Goal: Transaction & Acquisition: Book appointment/travel/reservation

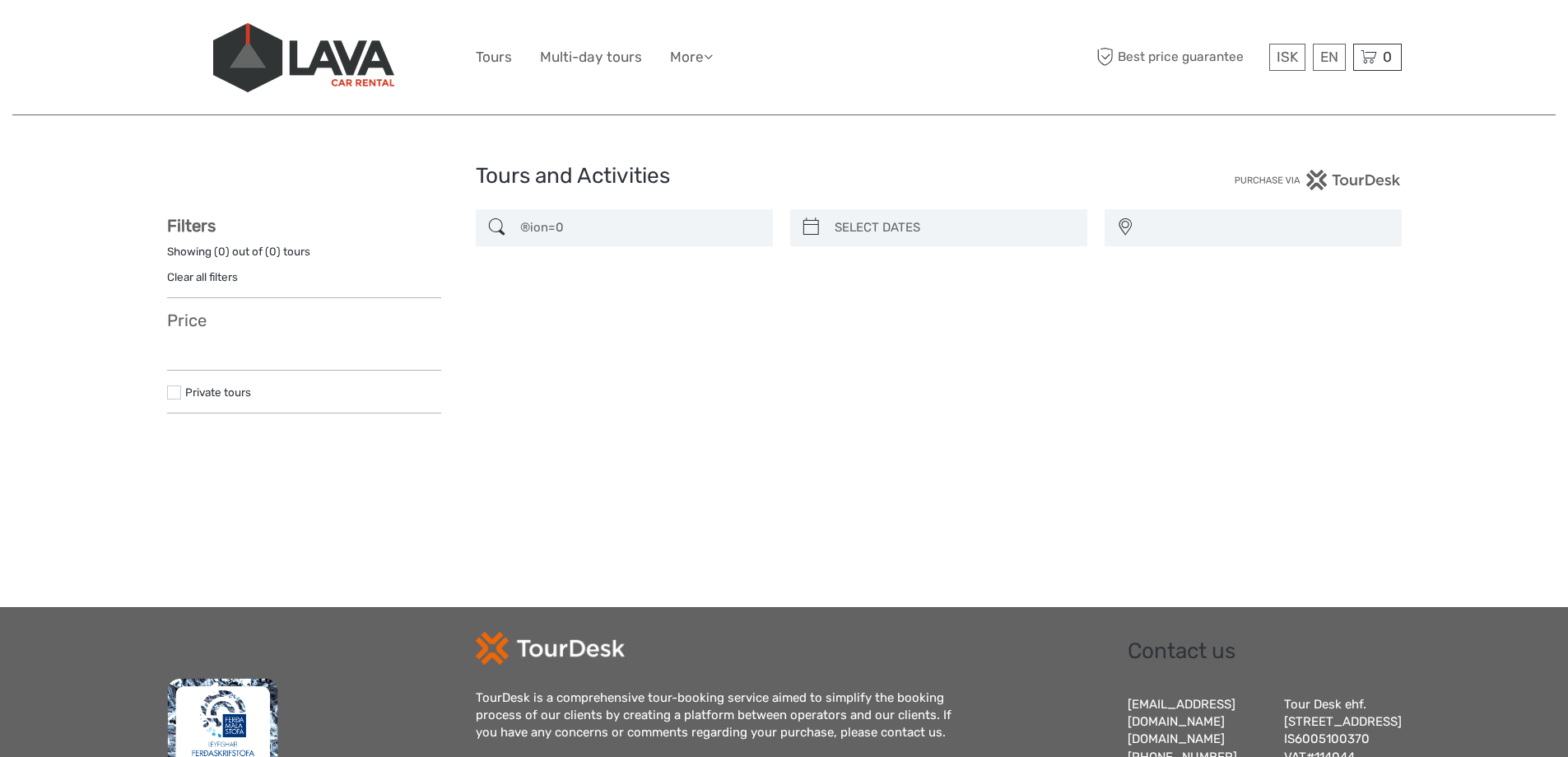
select select
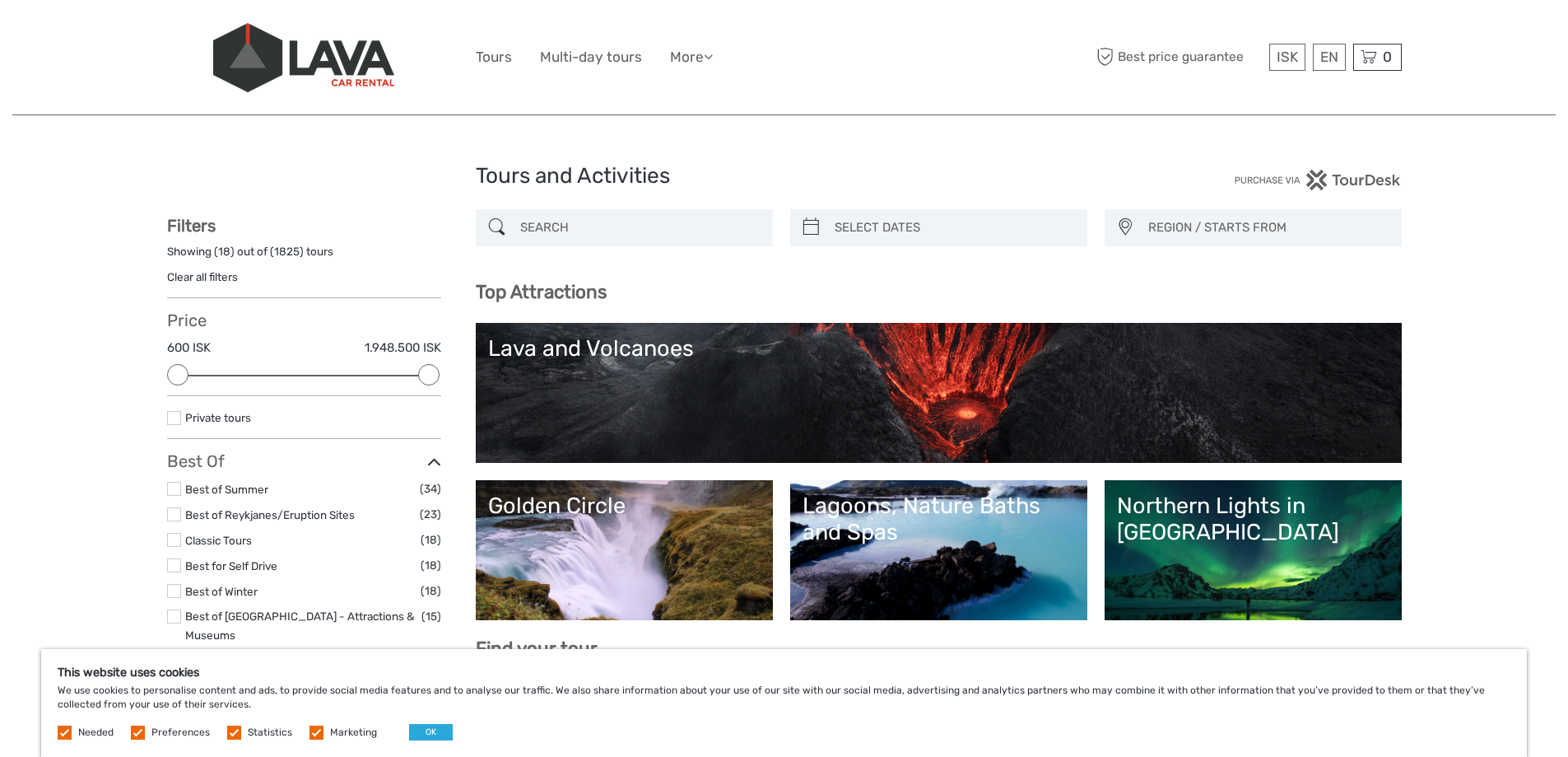
select select
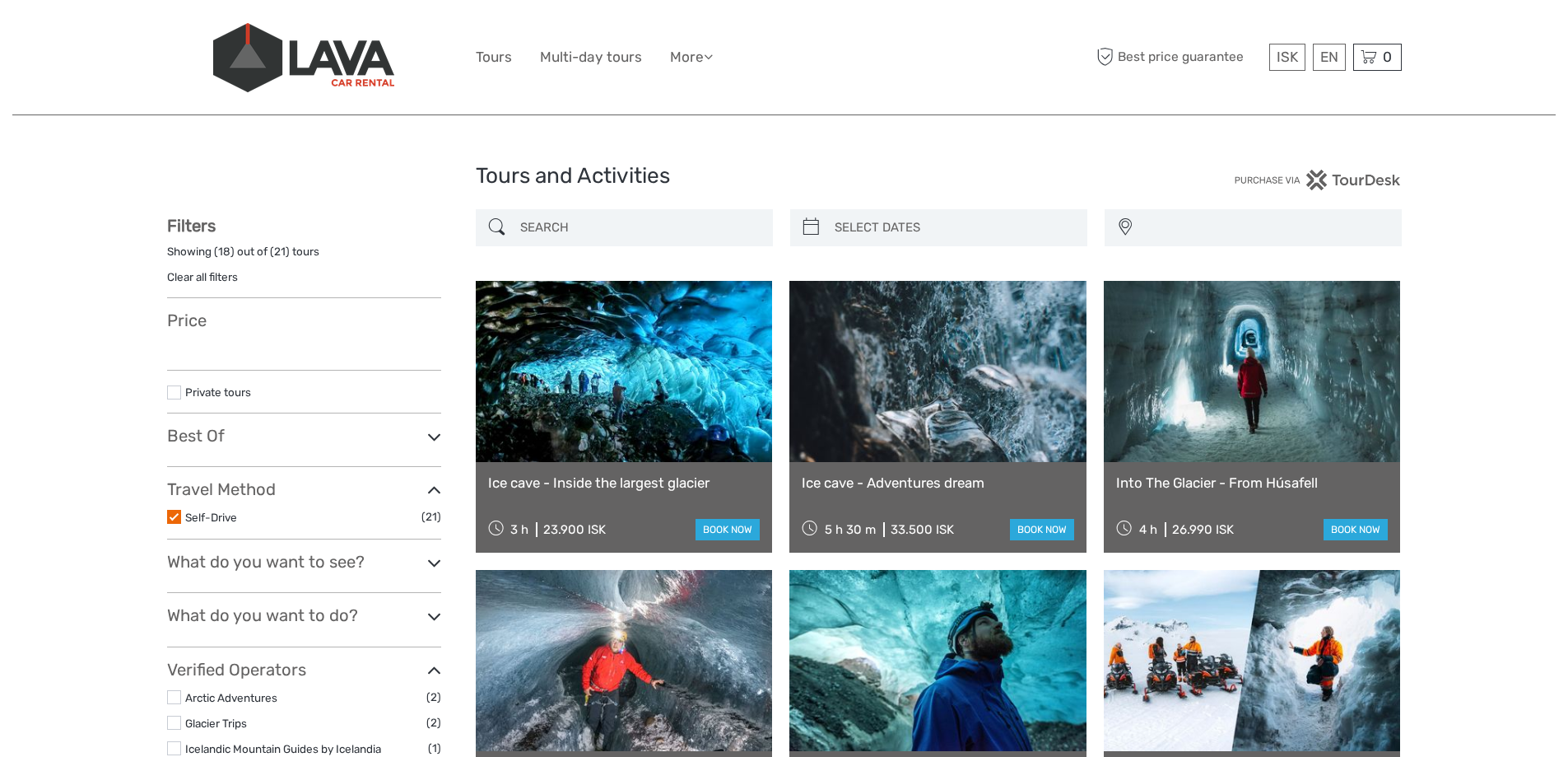
select select
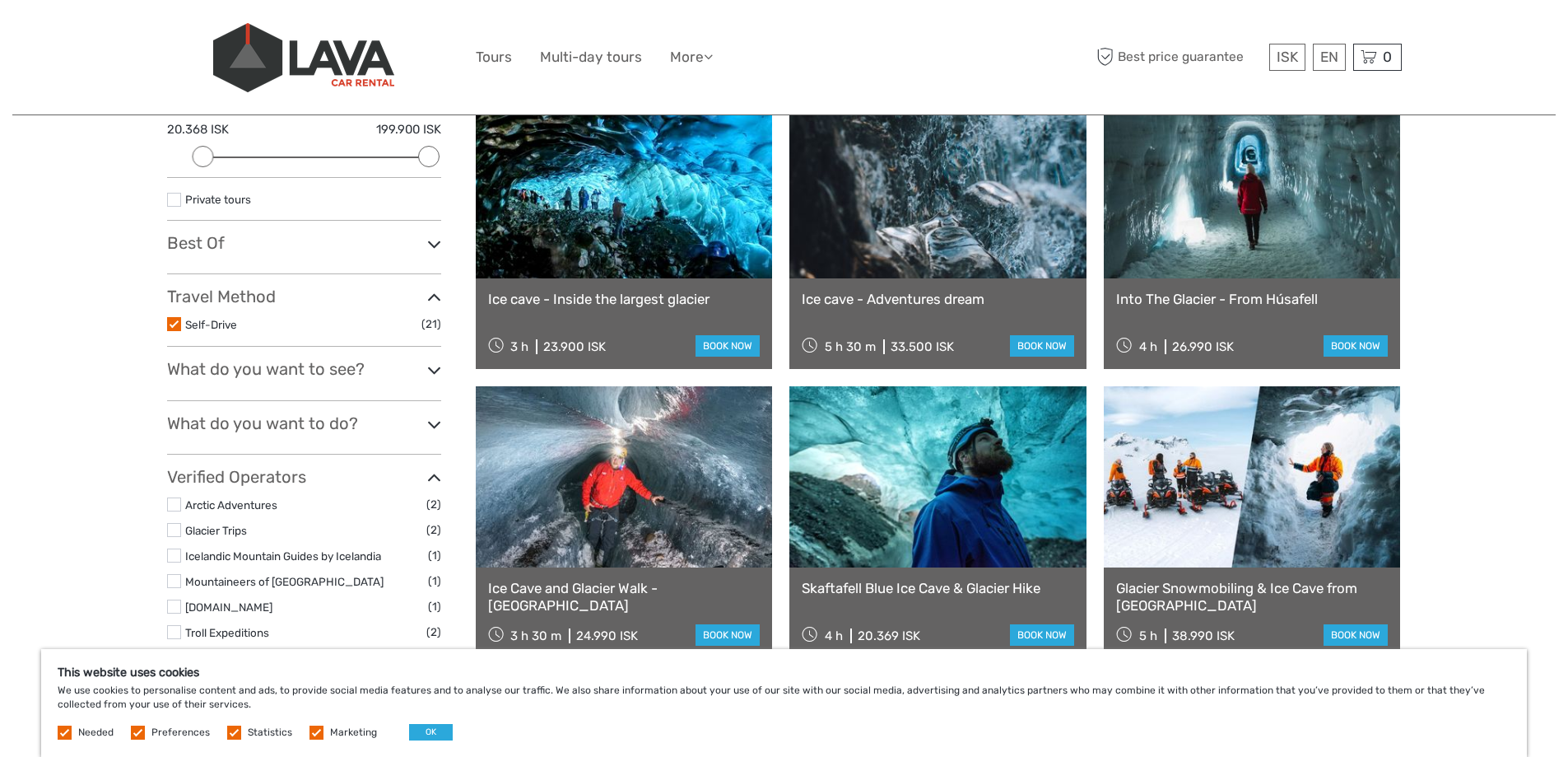
scroll to position [247, 0]
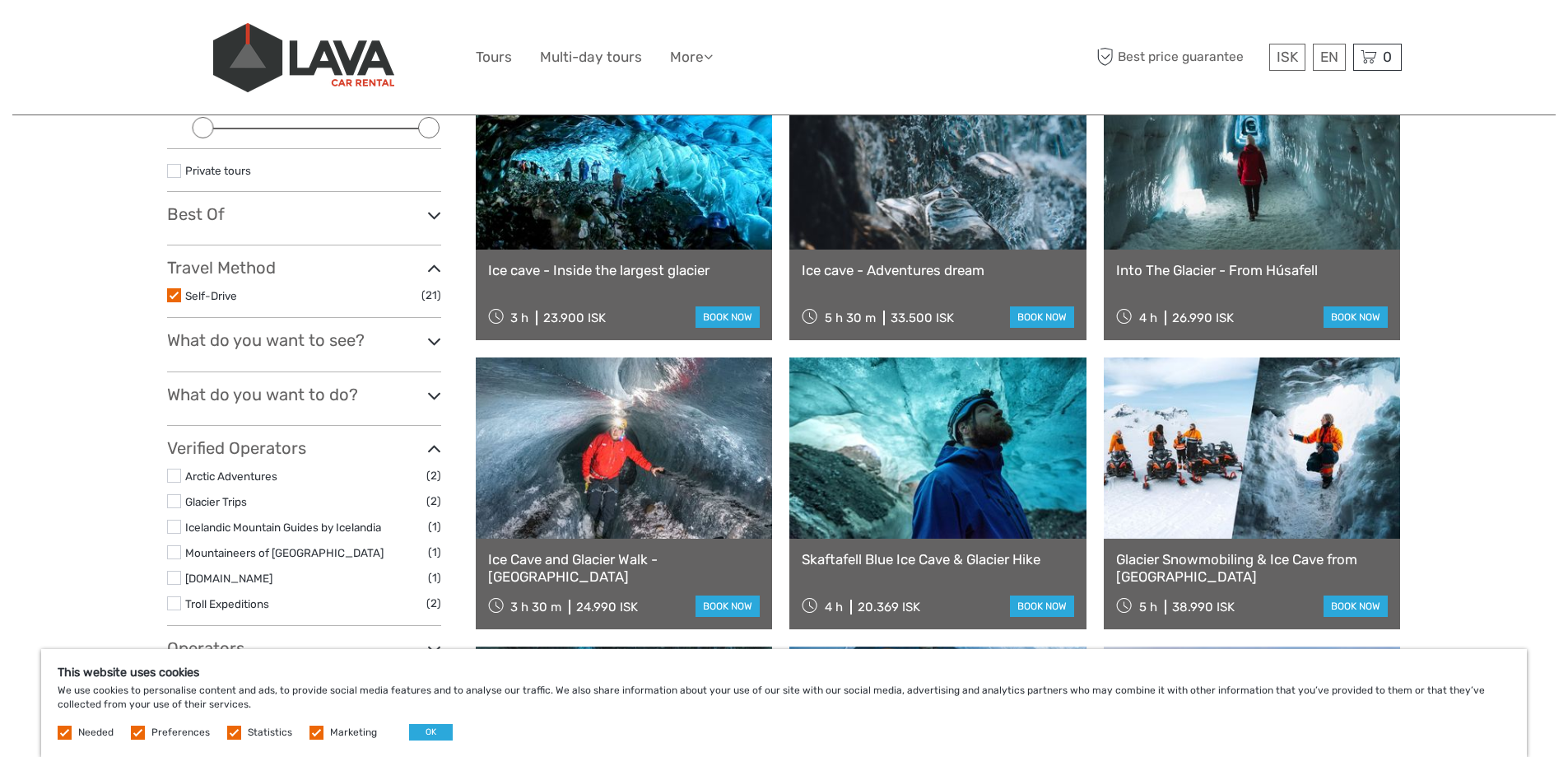
click at [585, 216] on link at bounding box center [624, 158] width 297 height 181
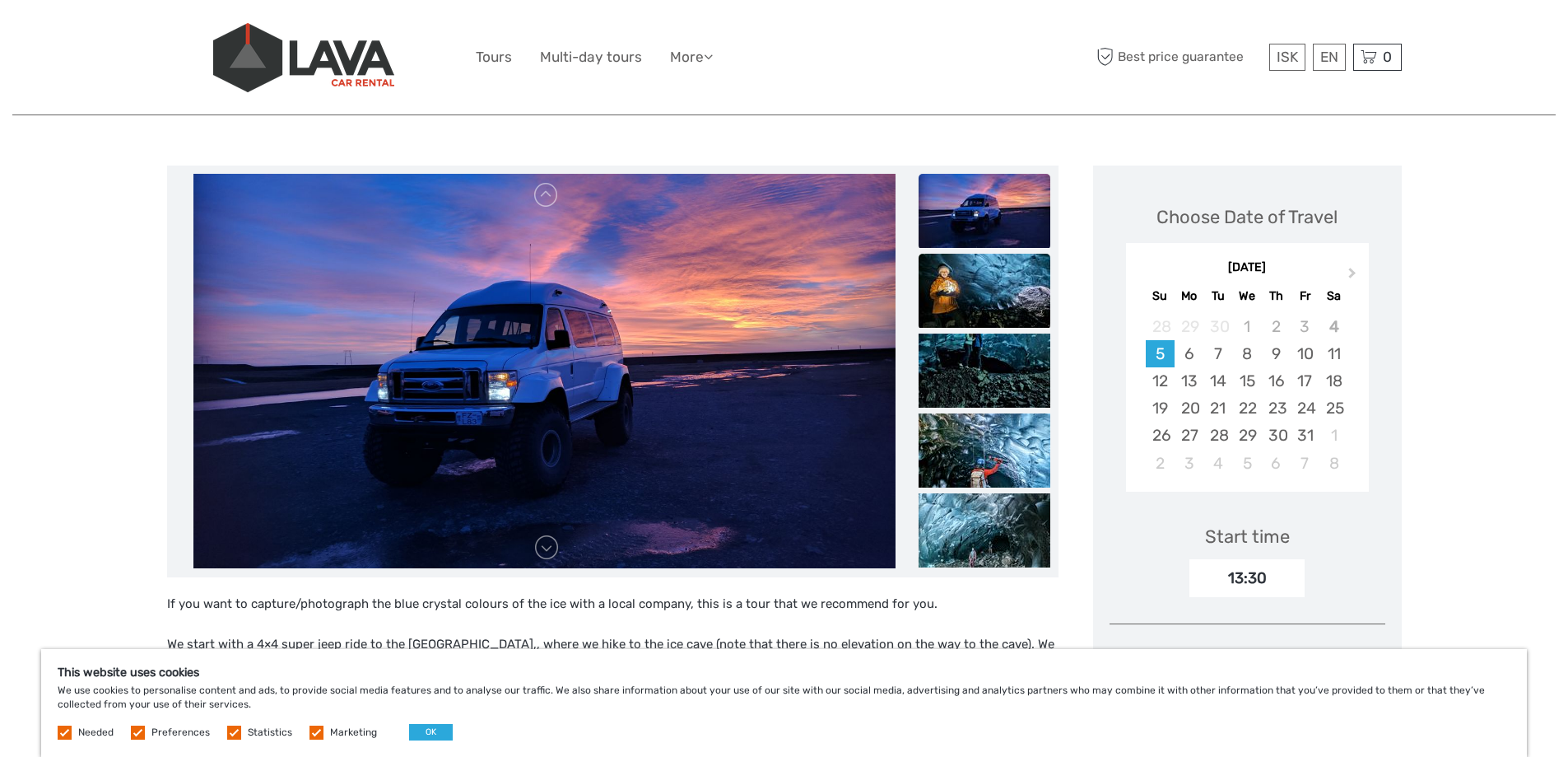
scroll to position [165, 0]
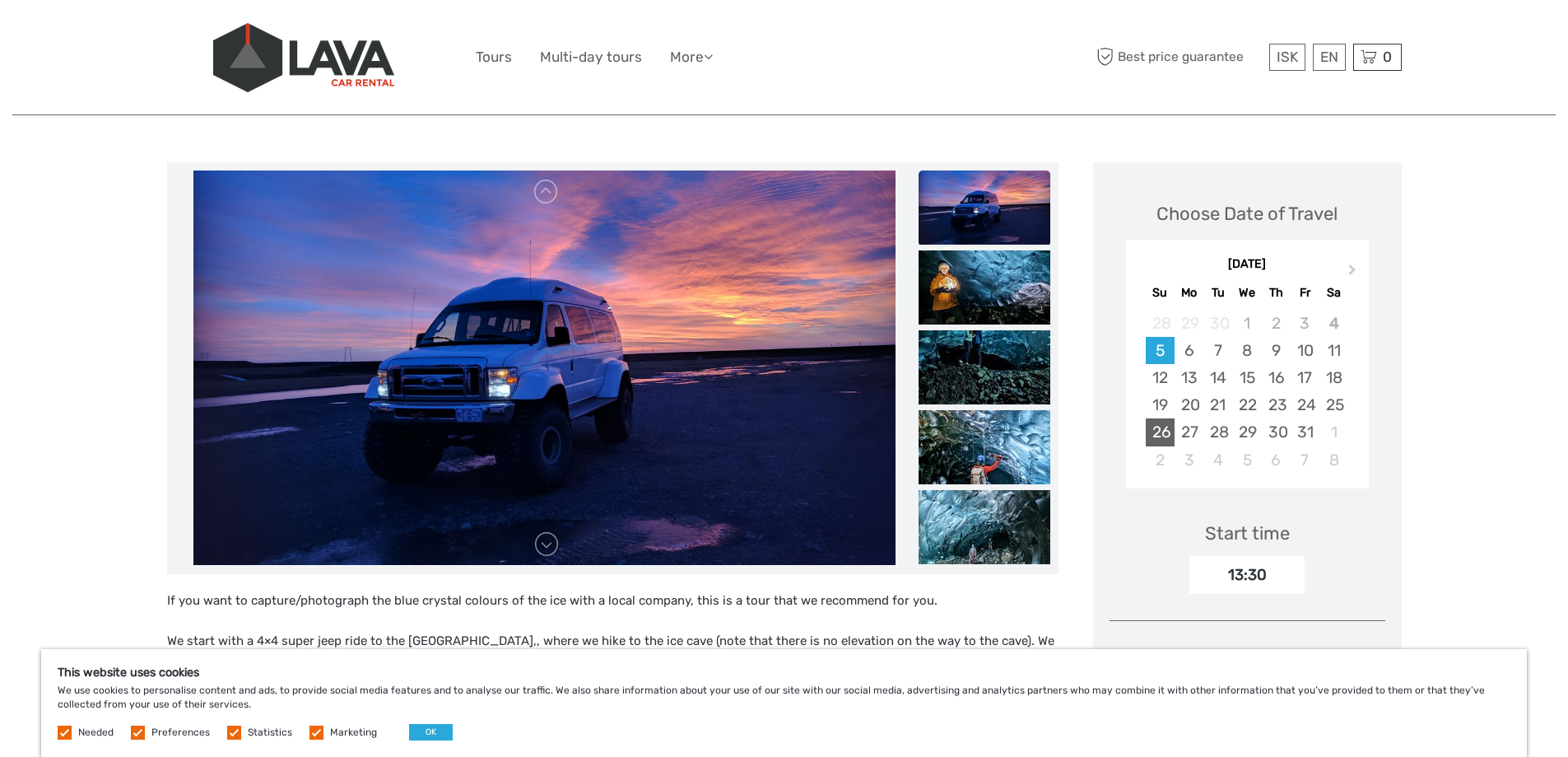
click at [1157, 429] on div "26" at bounding box center [1161, 432] width 29 height 27
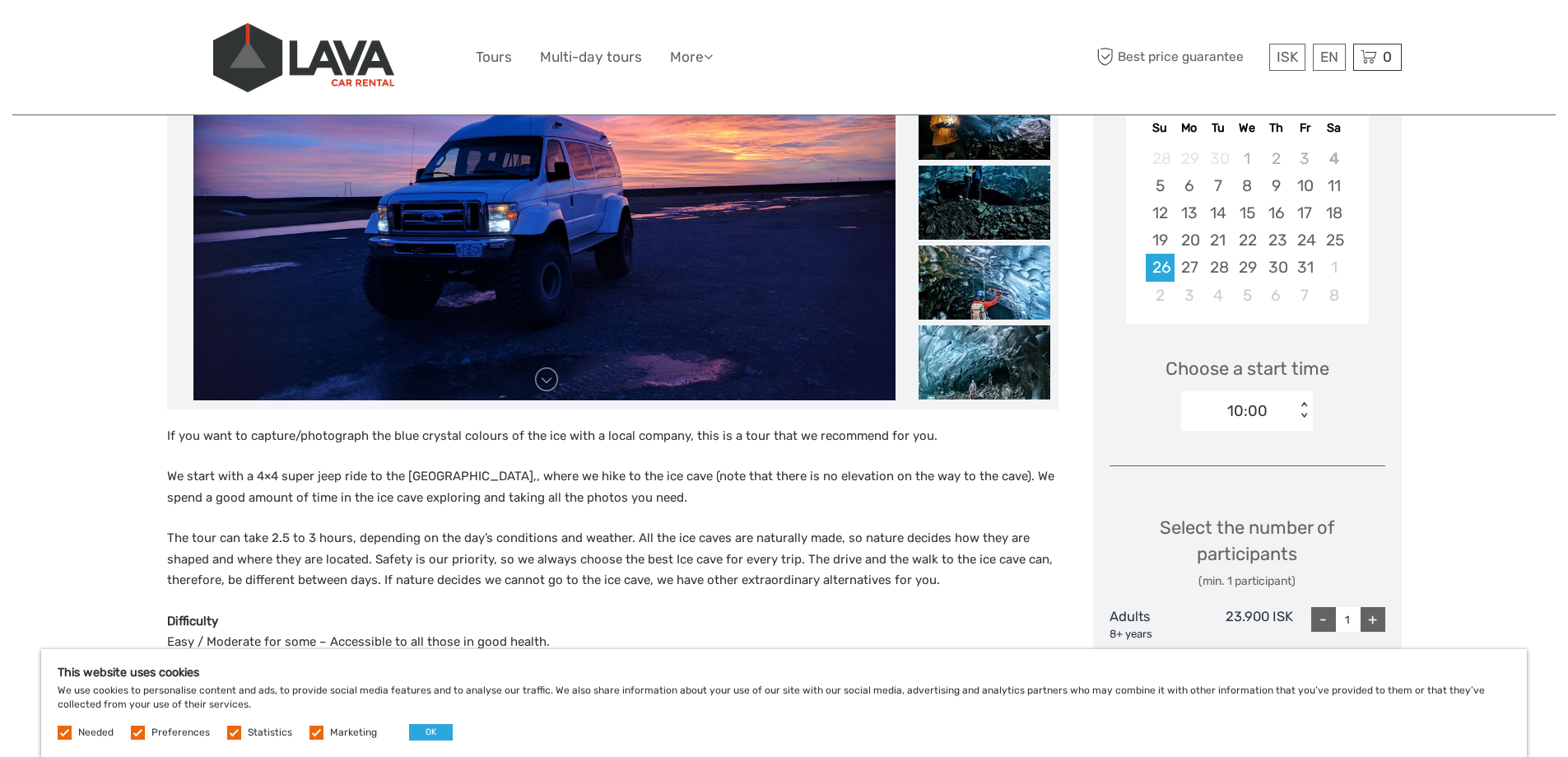
click at [1304, 415] on div "< >" at bounding box center [1304, 410] width 14 height 18
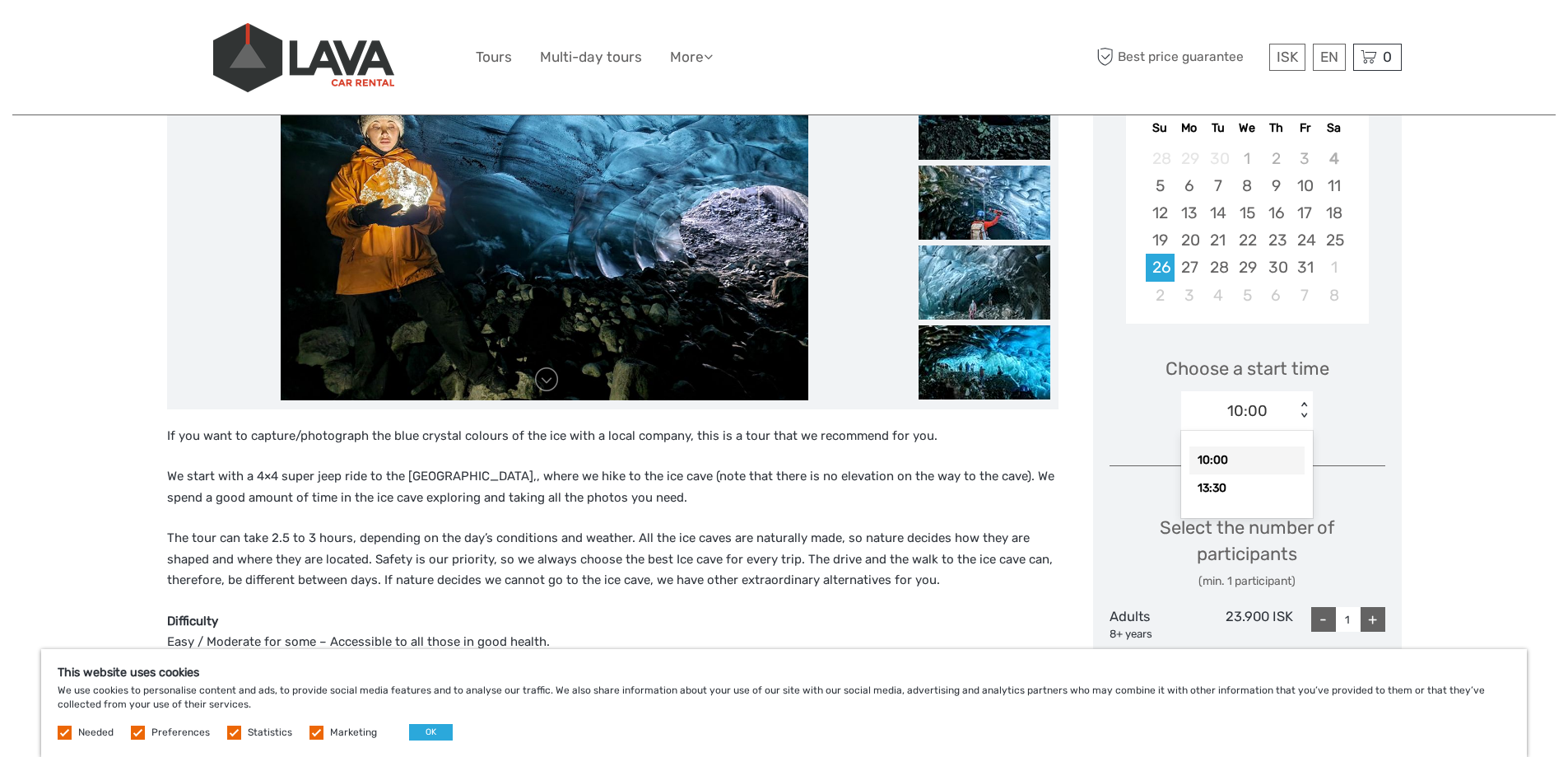
click at [1219, 458] on div "10:00" at bounding box center [1247, 460] width 115 height 28
click at [1373, 616] on div "+" at bounding box center [1373, 618] width 24 height 24
type input "4"
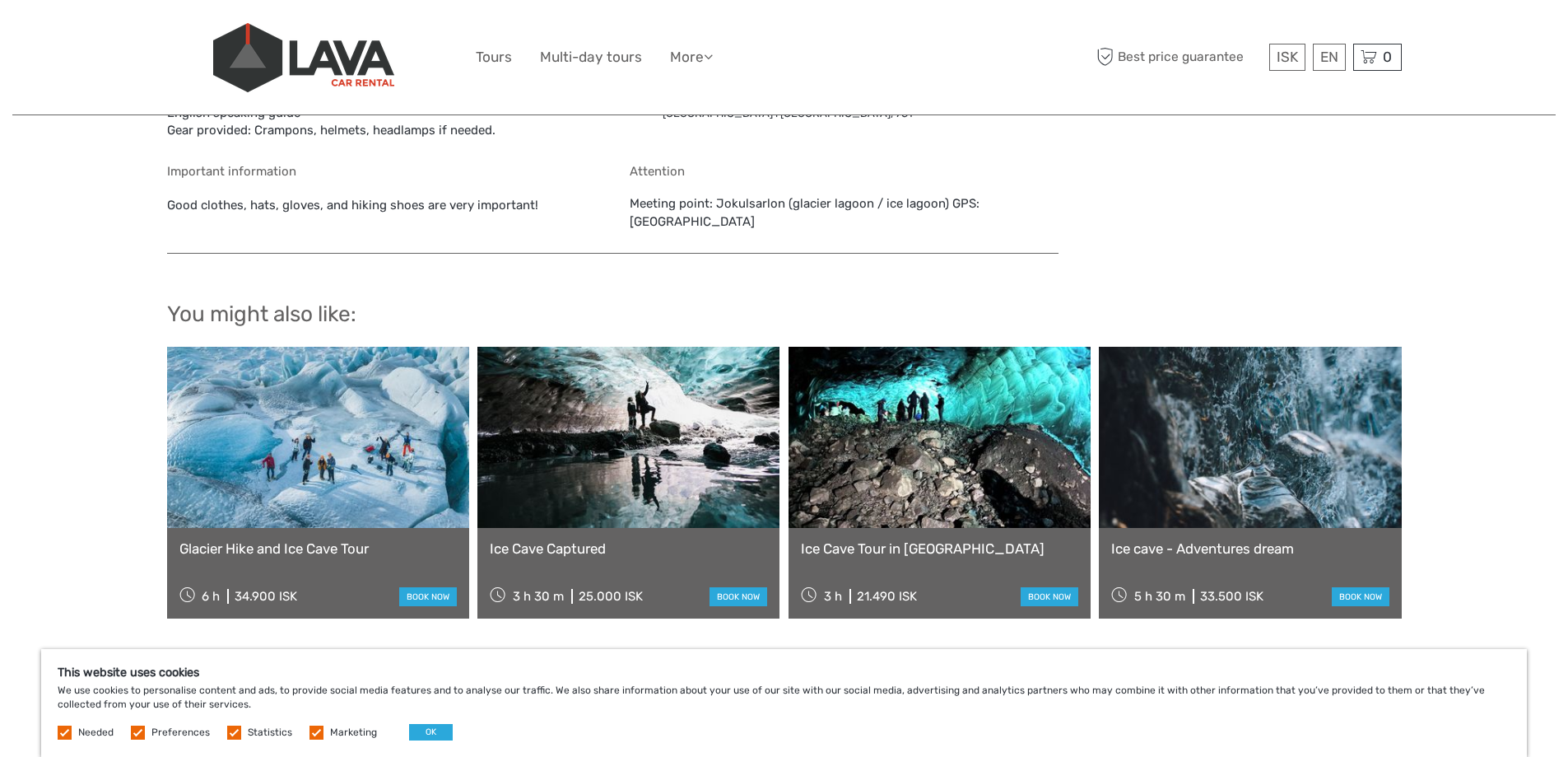
scroll to position [1977, 0]
click at [876, 442] on link at bounding box center [939, 436] width 302 height 181
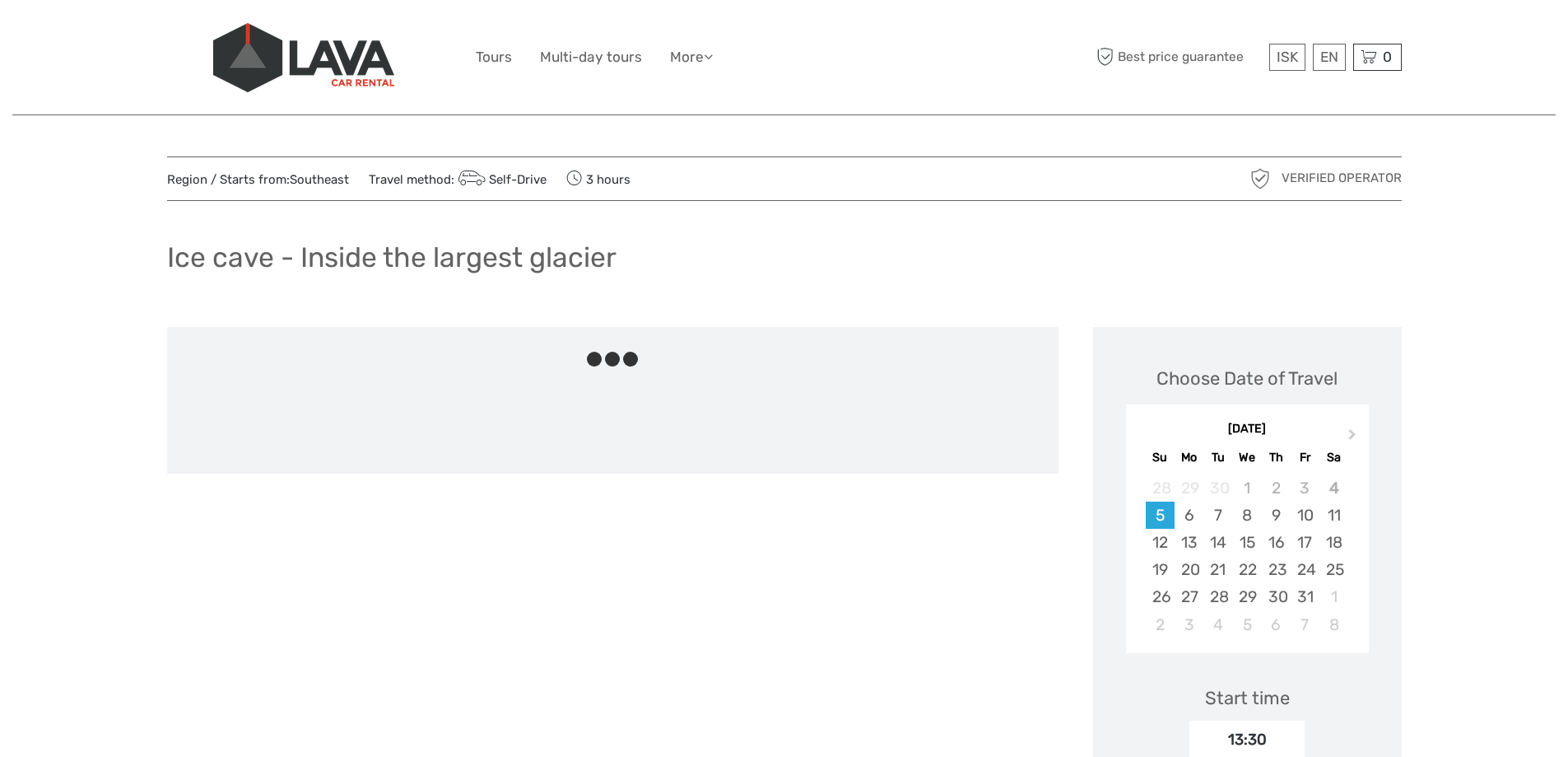
scroll to position [1932, 0]
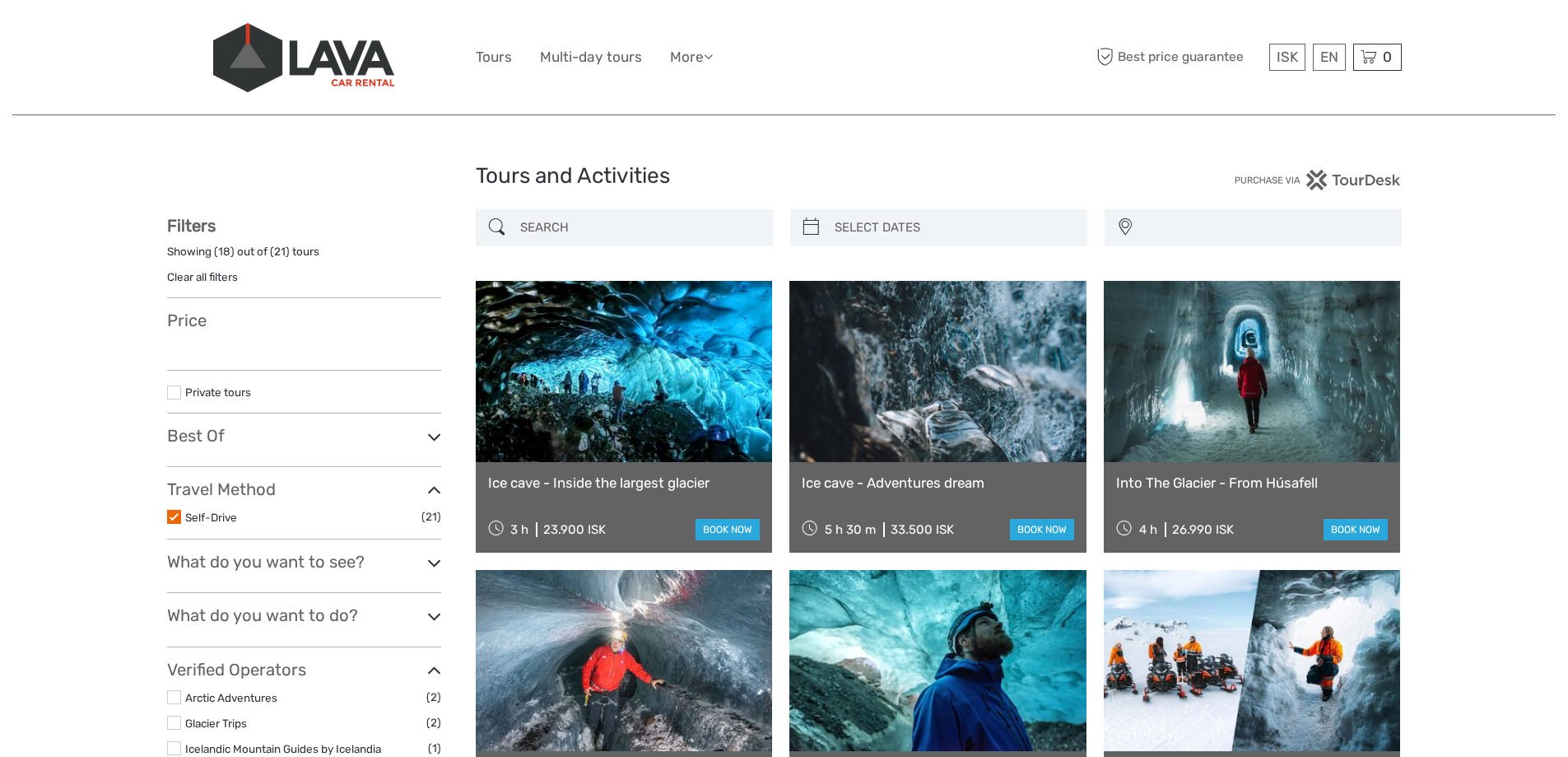
select select
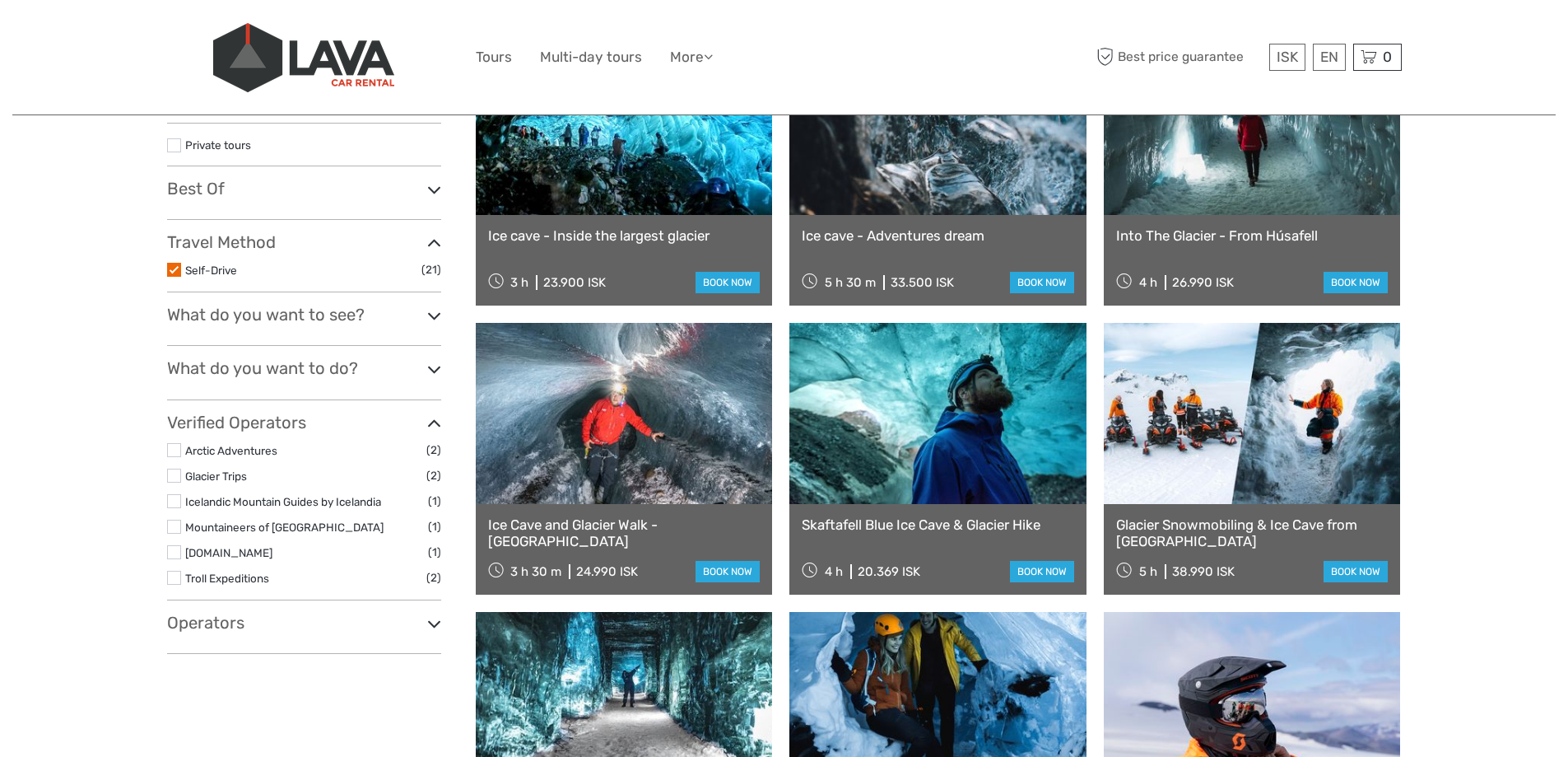
select select
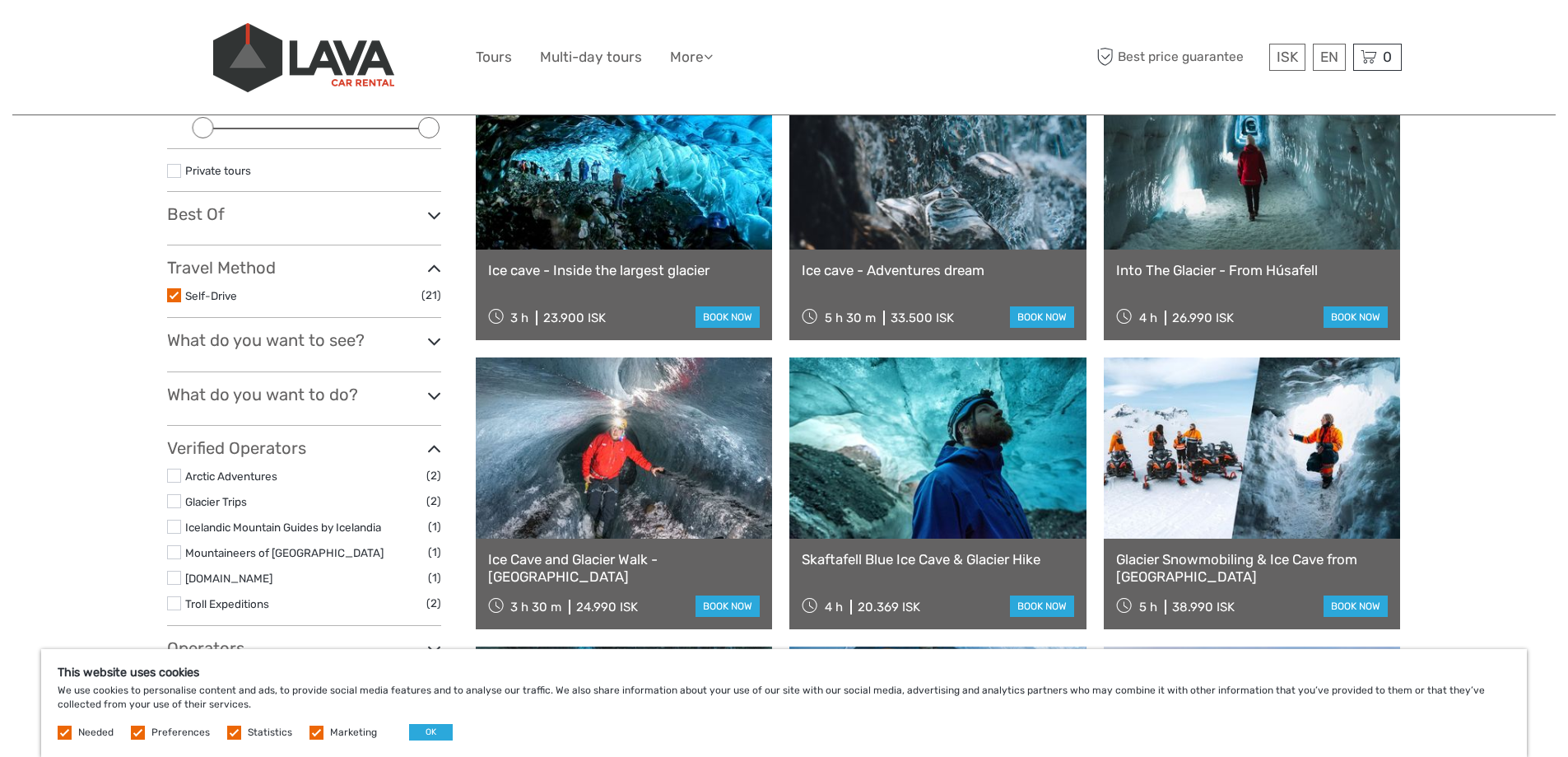
scroll to position [0, 0]
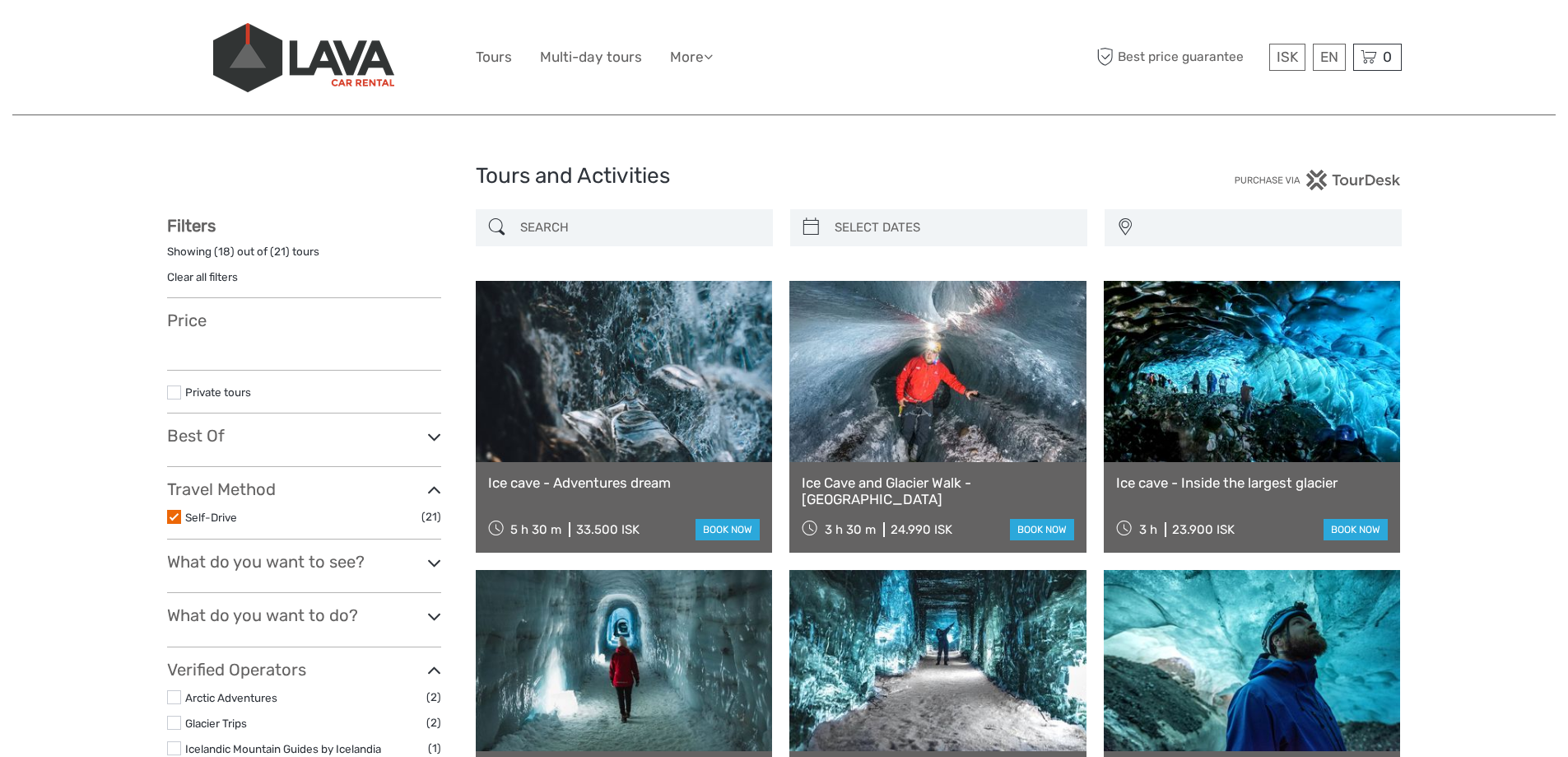
select select
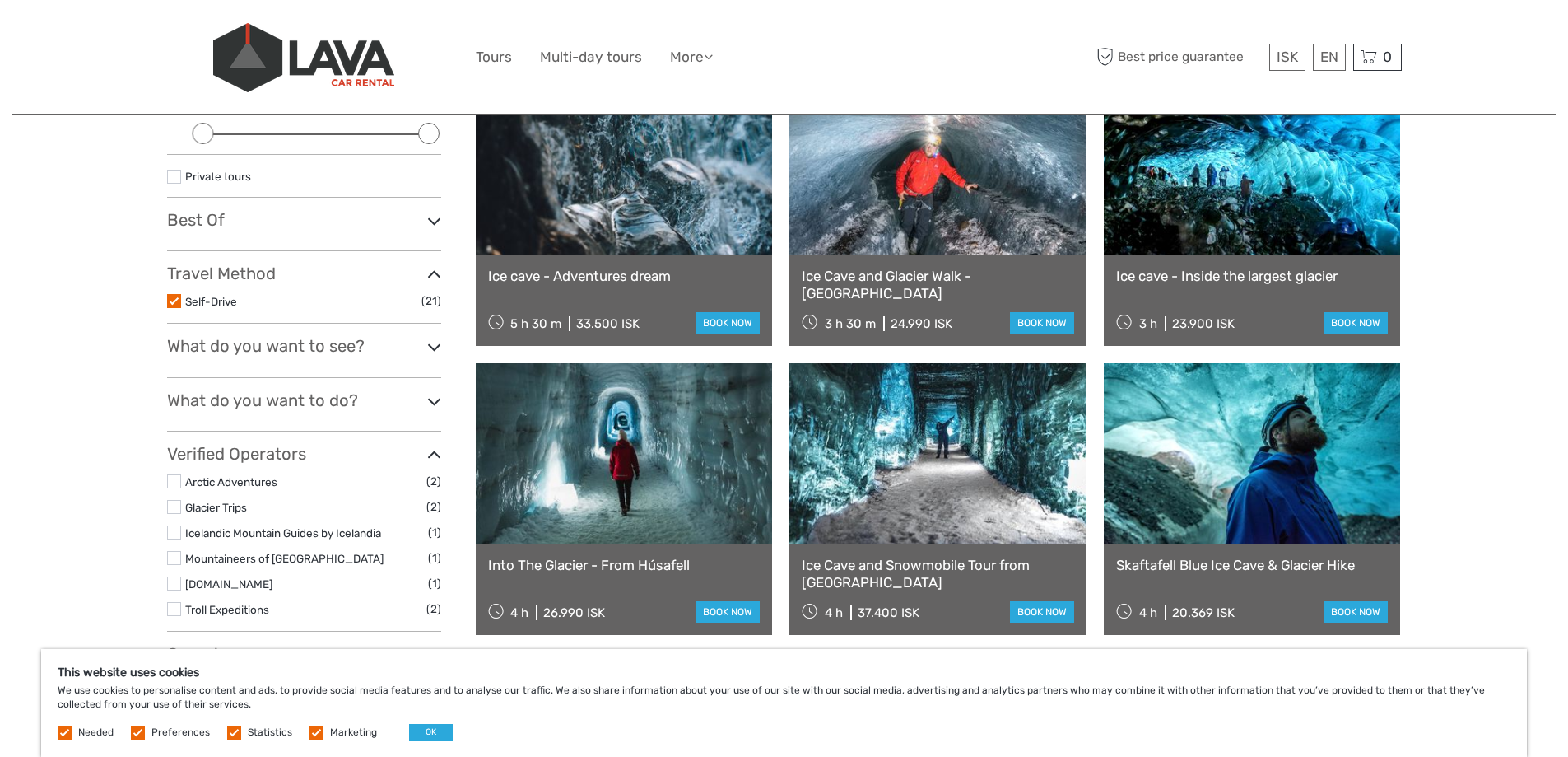
scroll to position [247, 0]
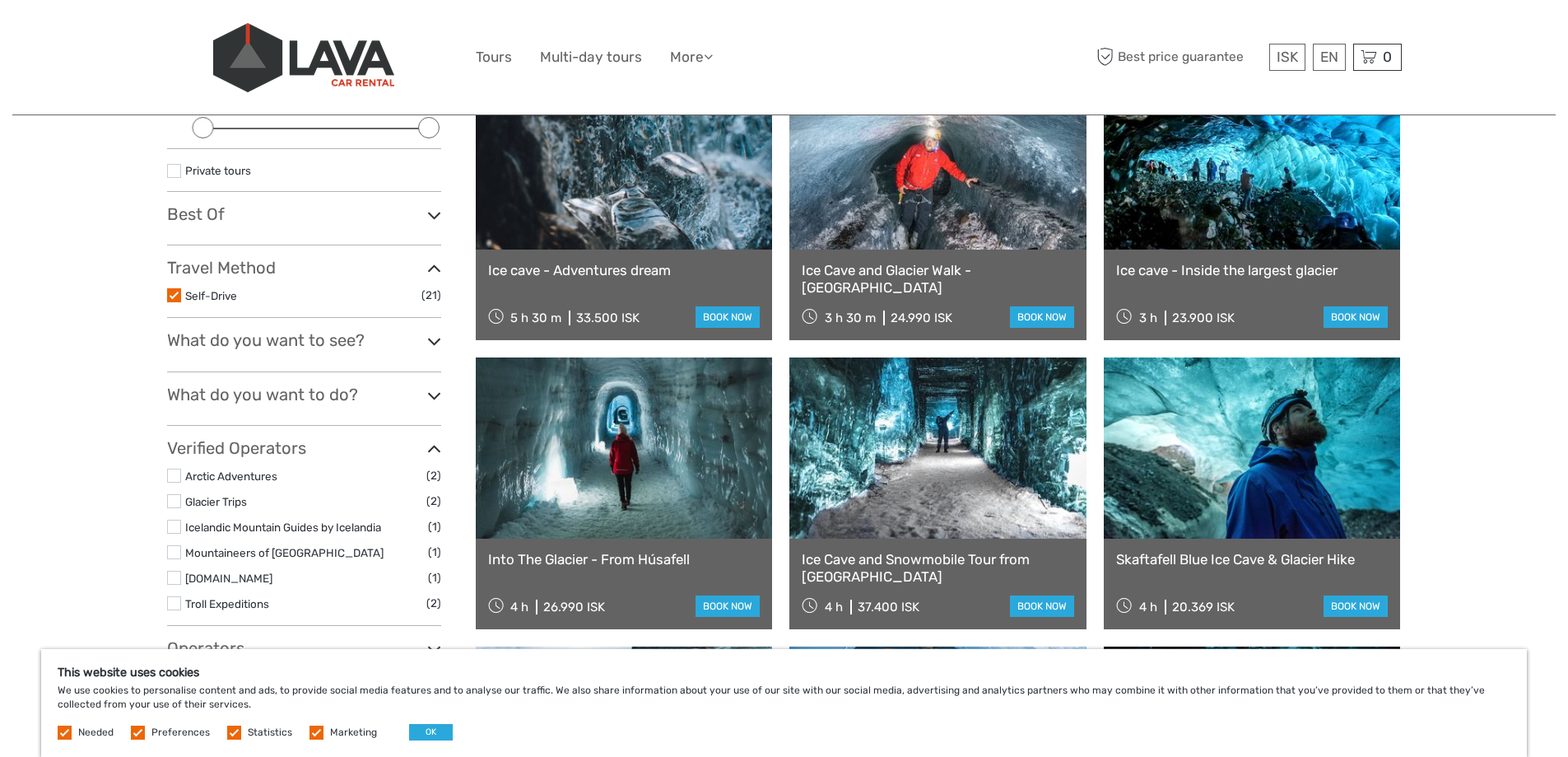
click at [1220, 215] on link at bounding box center [1253, 158] width 297 height 181
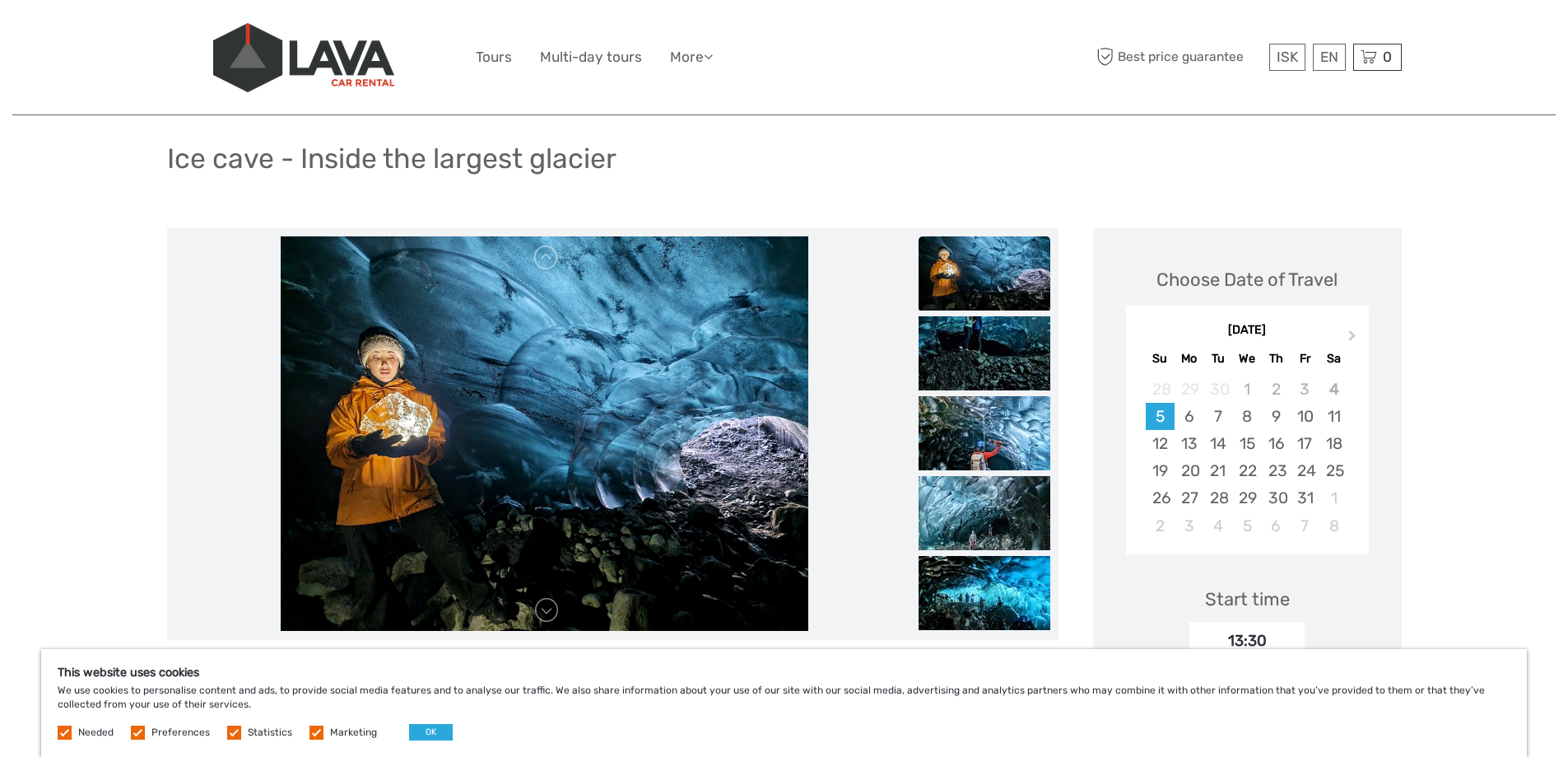
scroll to position [82, 0]
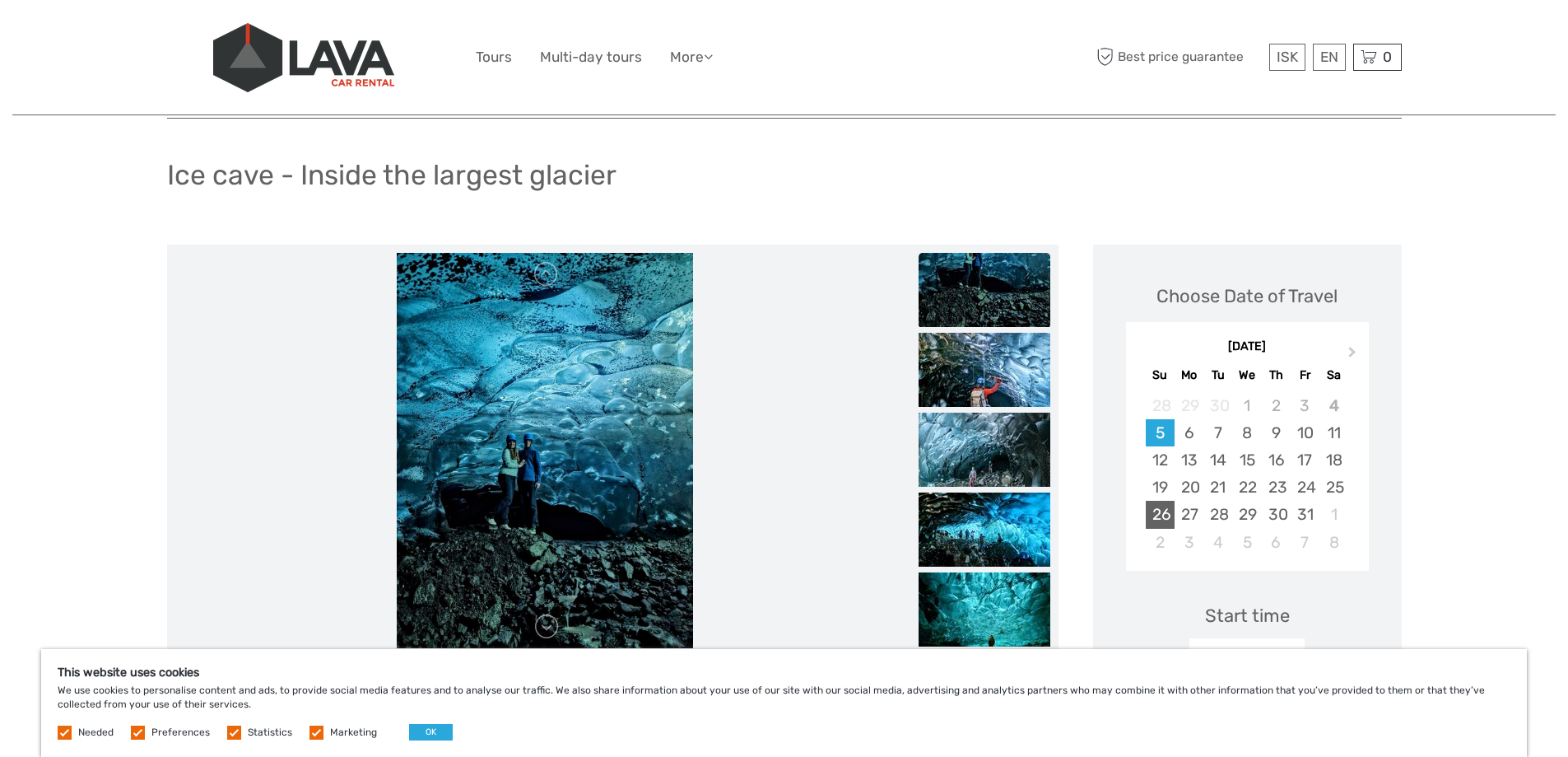
click at [1160, 505] on div "26" at bounding box center [1161, 515] width 29 height 27
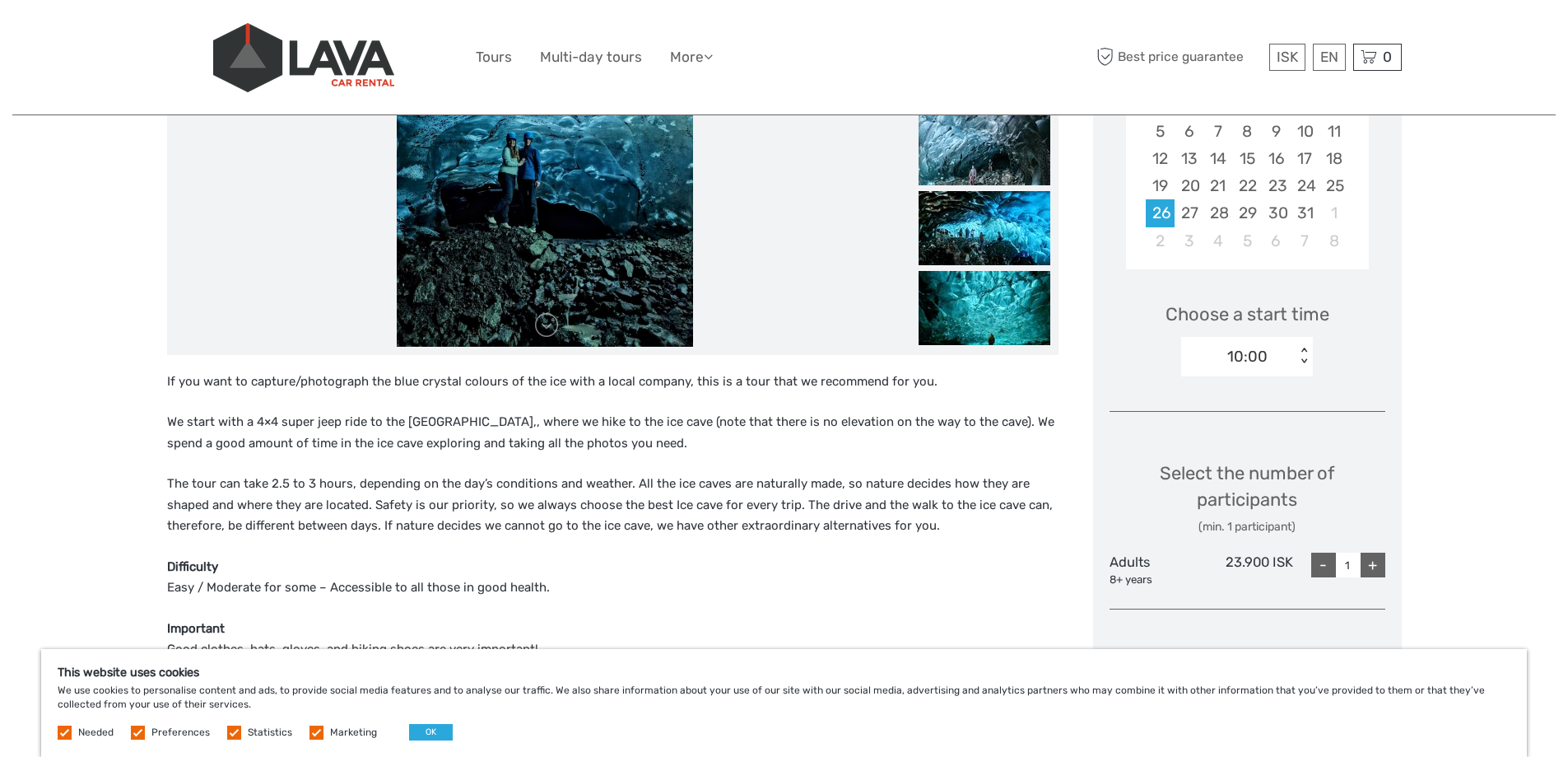
scroll to position [412, 0]
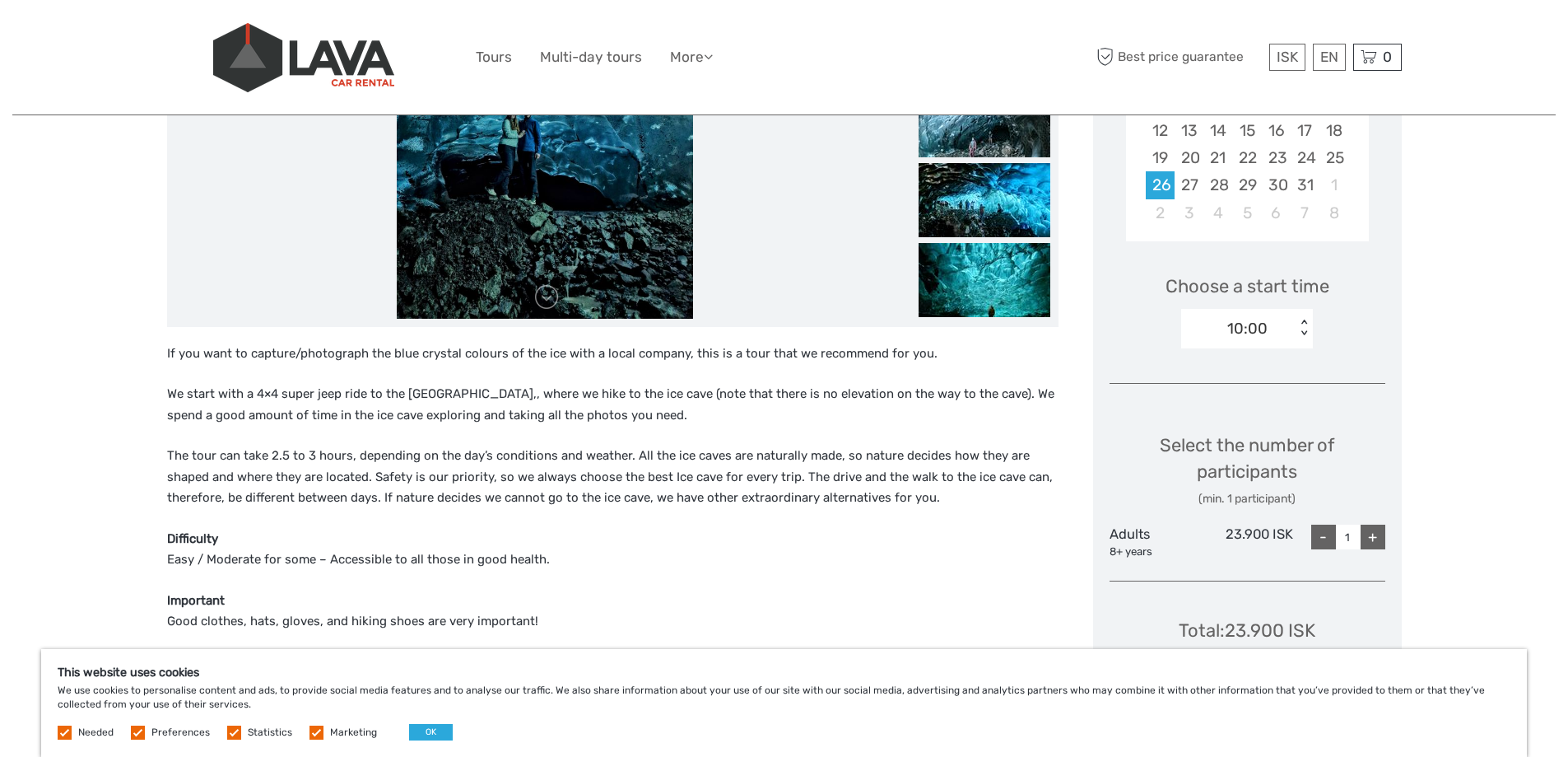
click at [1302, 321] on div "< >" at bounding box center [1304, 328] width 14 height 18
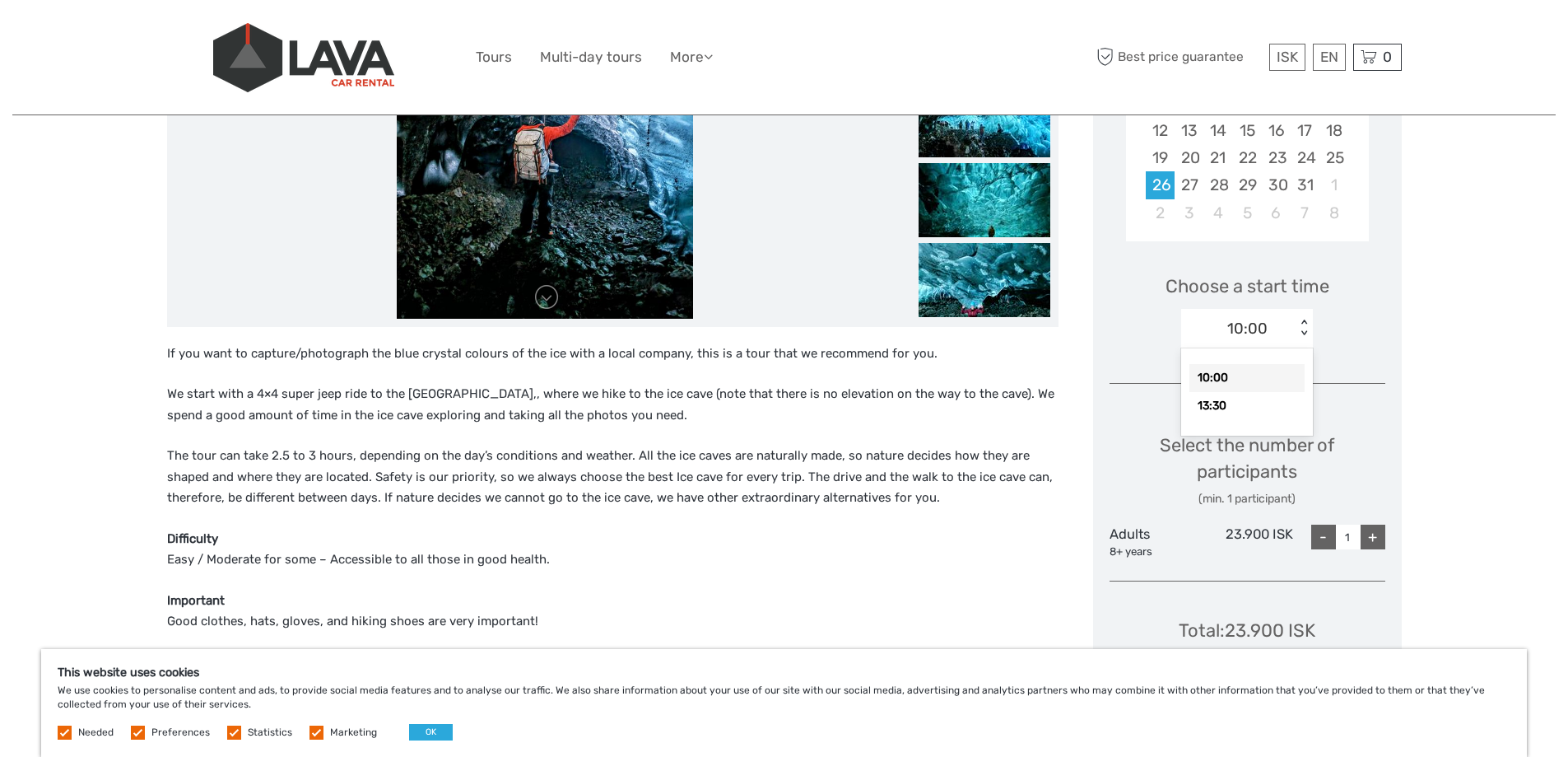
click at [1304, 339] on div "10:00 < >" at bounding box center [1247, 328] width 132 height 39
click at [1373, 536] on div "+" at bounding box center [1373, 536] width 24 height 24
click at [1373, 535] on div "+" at bounding box center [1373, 536] width 24 height 24
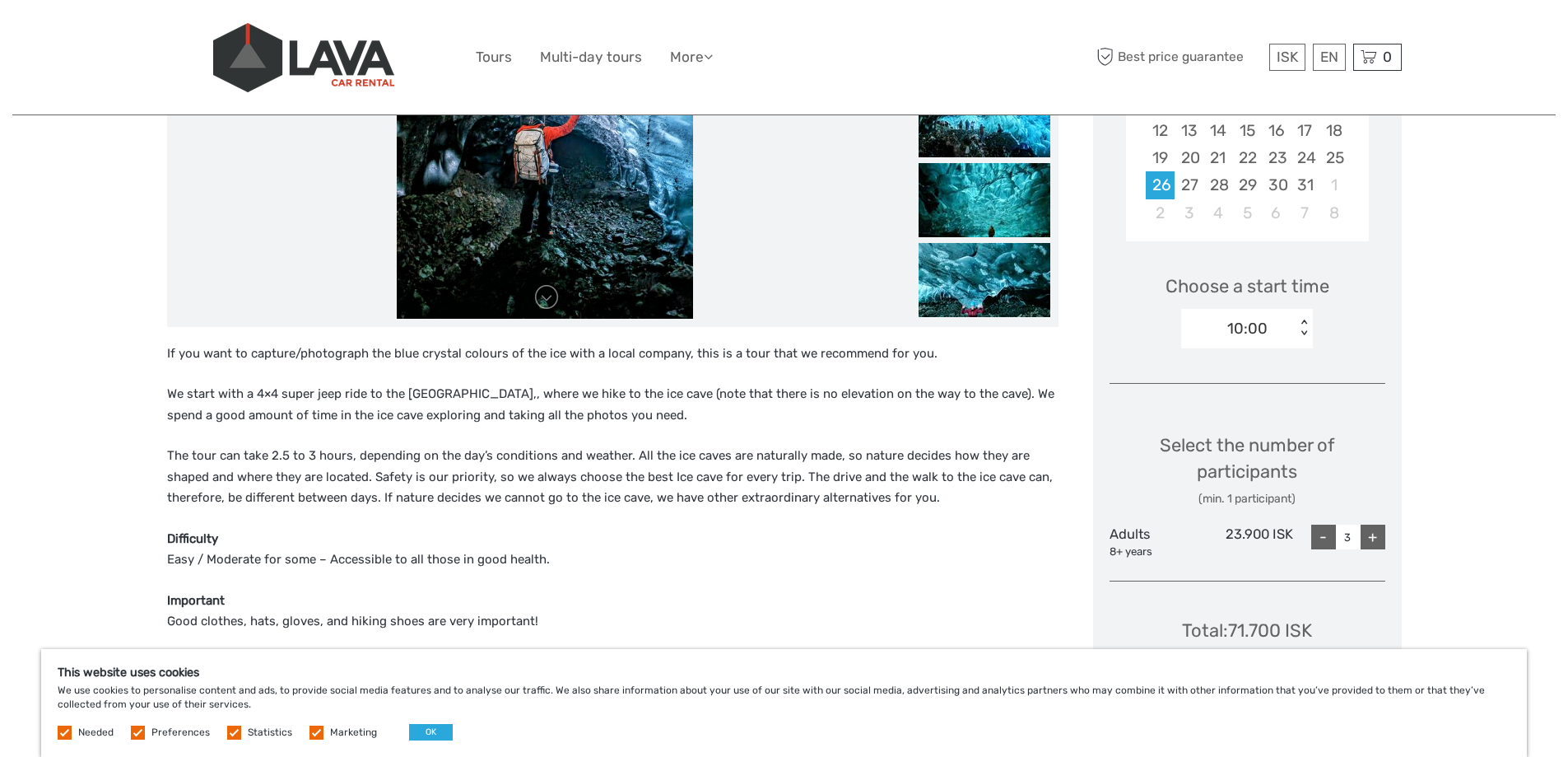
click at [1373, 535] on div "+" at bounding box center [1373, 536] width 24 height 24
click at [1373, 534] on div "+" at bounding box center [1373, 536] width 24 height 24
click at [1372, 534] on div "+" at bounding box center [1373, 536] width 24 height 24
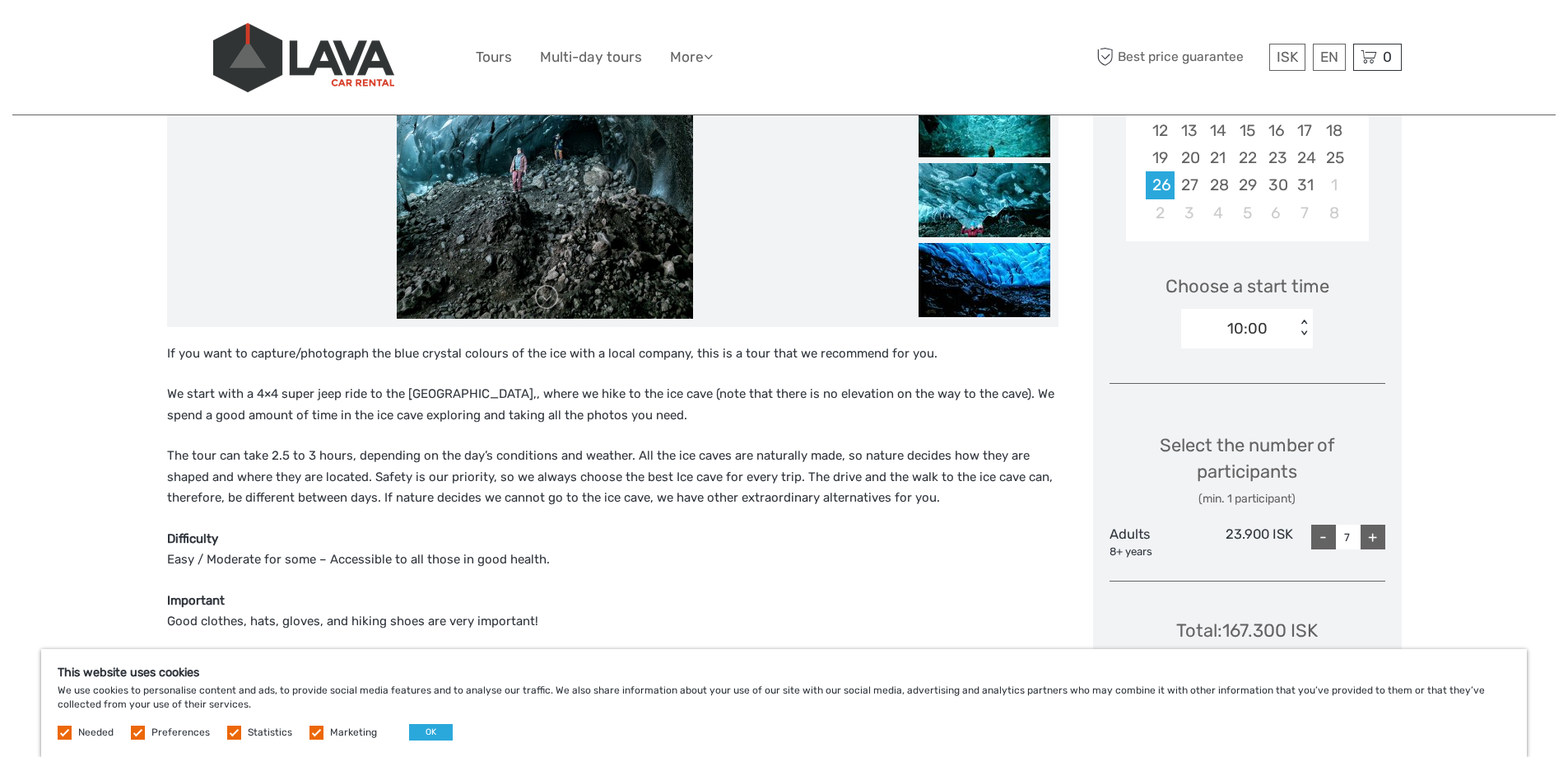
click at [1372, 534] on div "+" at bounding box center [1373, 536] width 24 height 24
click at [1316, 527] on div "-" at bounding box center [1323, 536] width 24 height 24
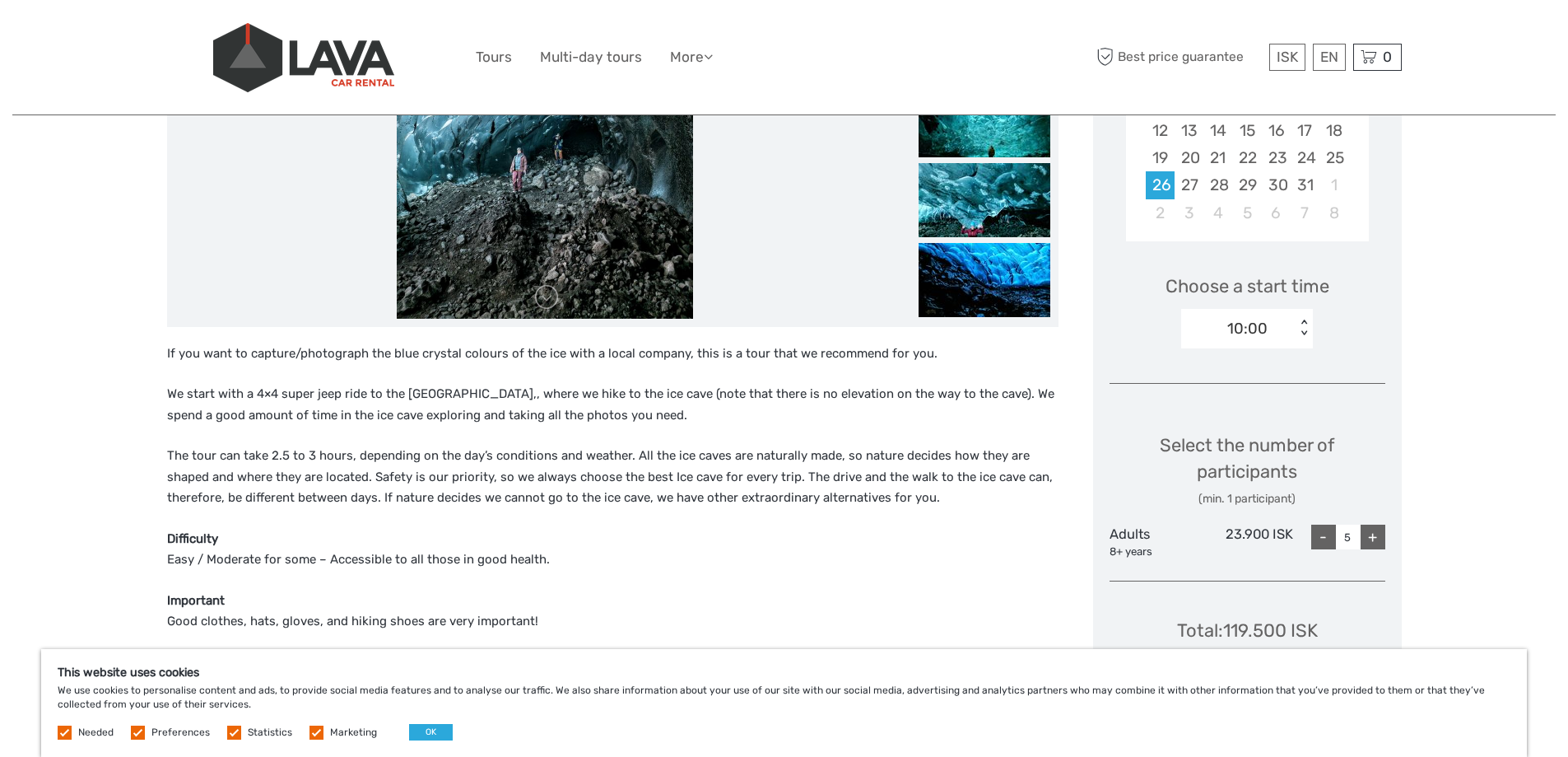
type input "4"
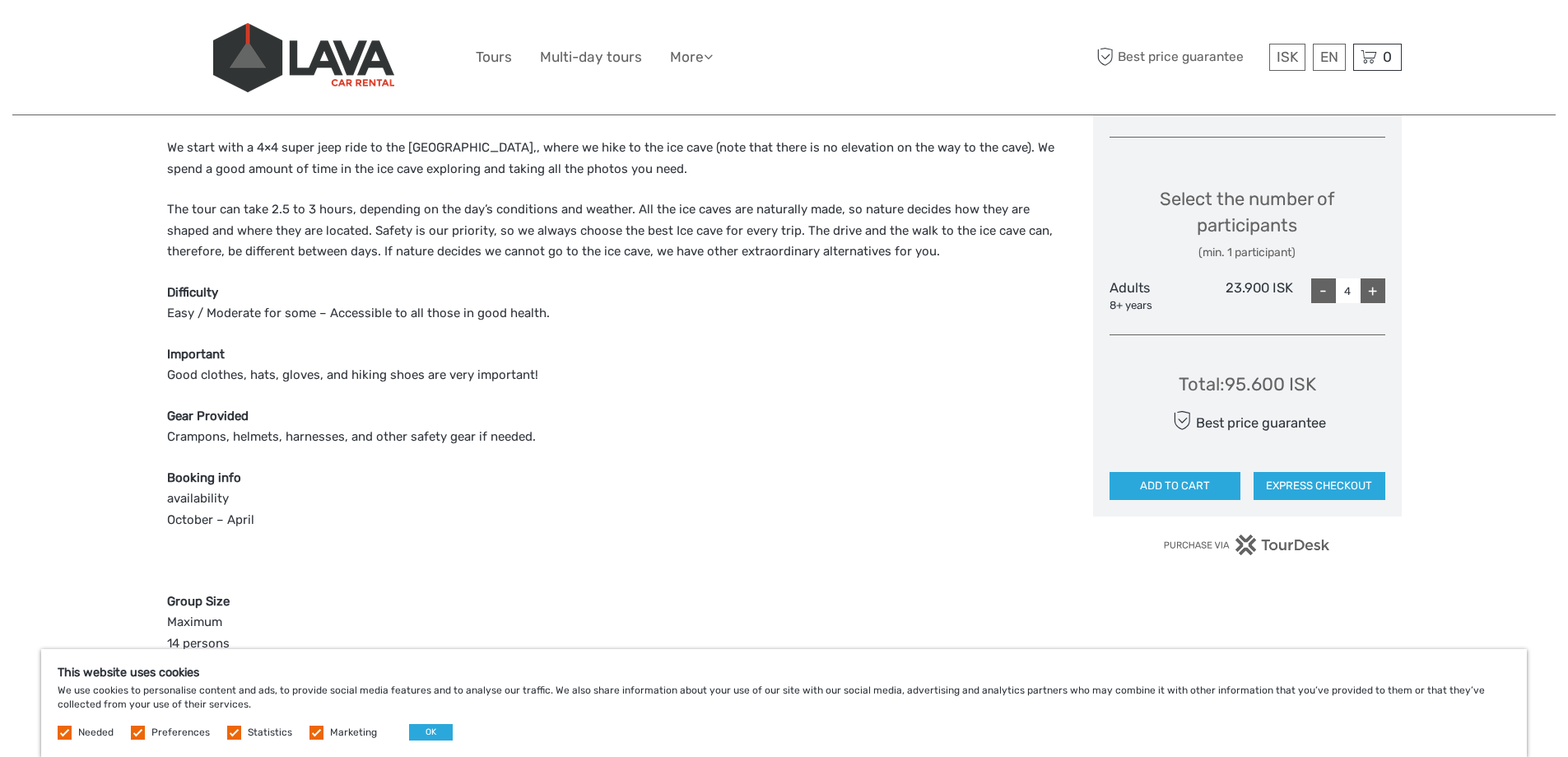
scroll to position [659, 0]
click at [1288, 480] on button "EXPRESS CHECKOUT" at bounding box center [1319, 484] width 132 height 28
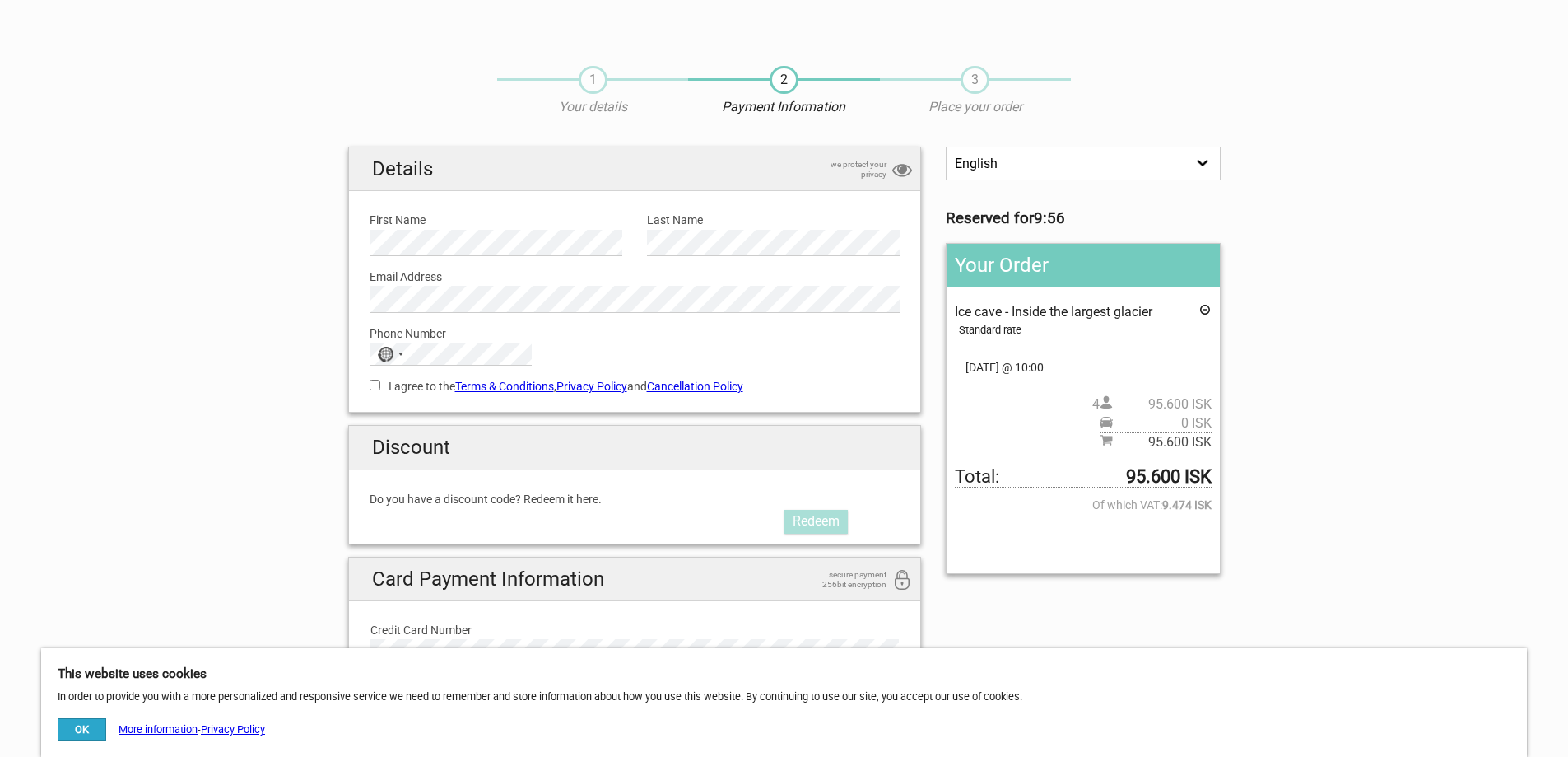
click at [448, 510] on input "Do you have a discount code? Redeem it here." at bounding box center [573, 521] width 407 height 26
paste input "LAVATOURS"
type input "LAVATOURS"
click at [816, 519] on link "Redeem" at bounding box center [816, 522] width 63 height 23
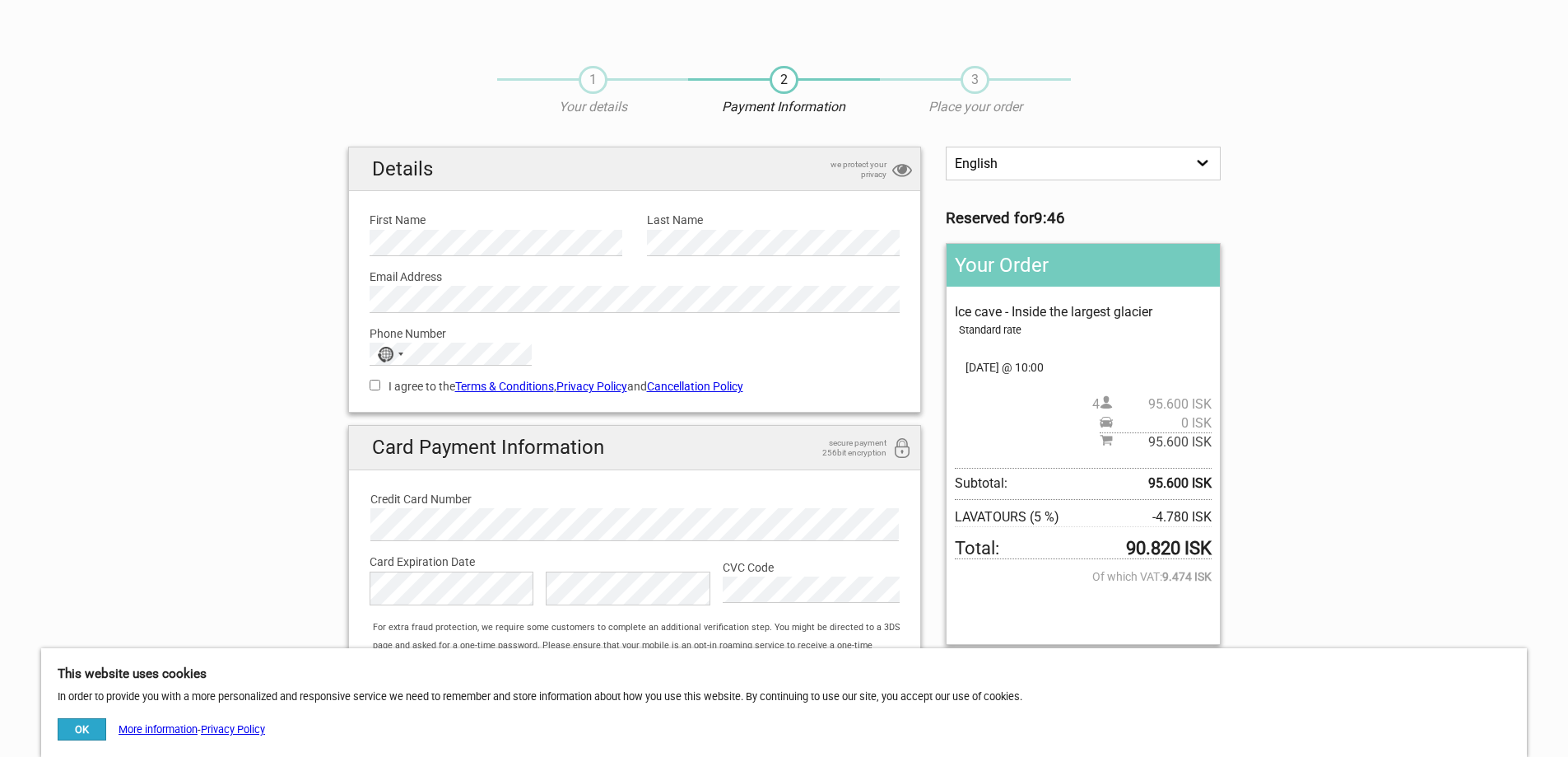
click at [440, 229] on label "First Name" at bounding box center [496, 220] width 253 height 19
